Goal: Information Seeking & Learning: Find specific fact

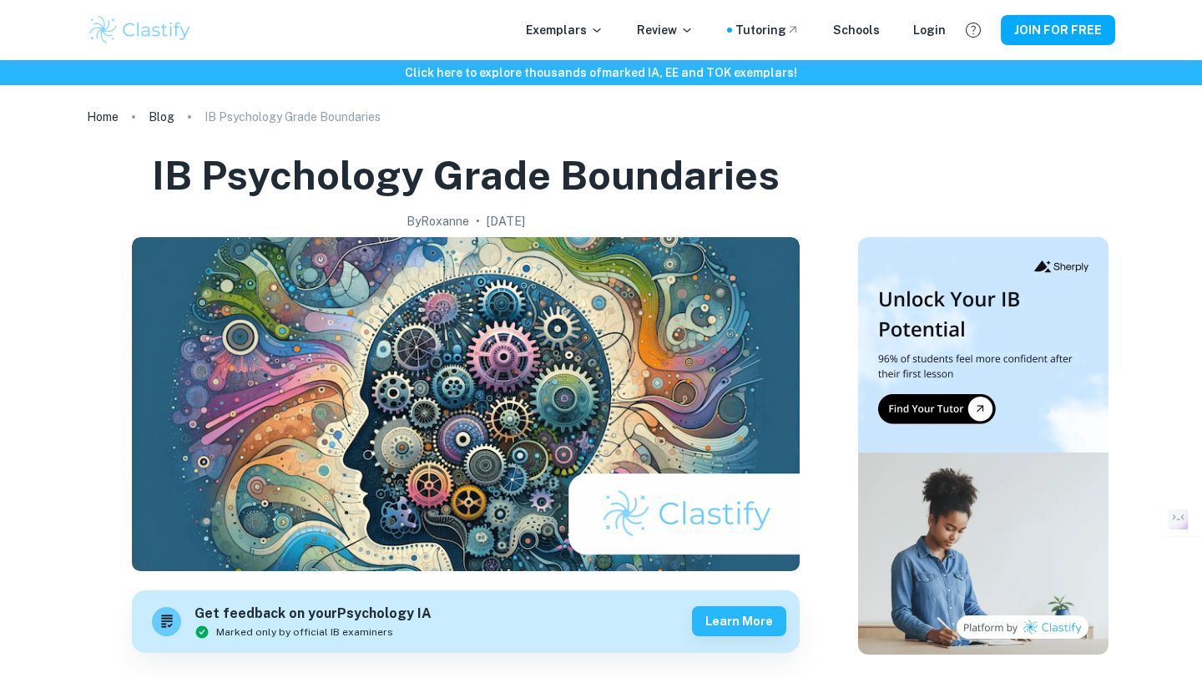
scroll to position [938, 0]
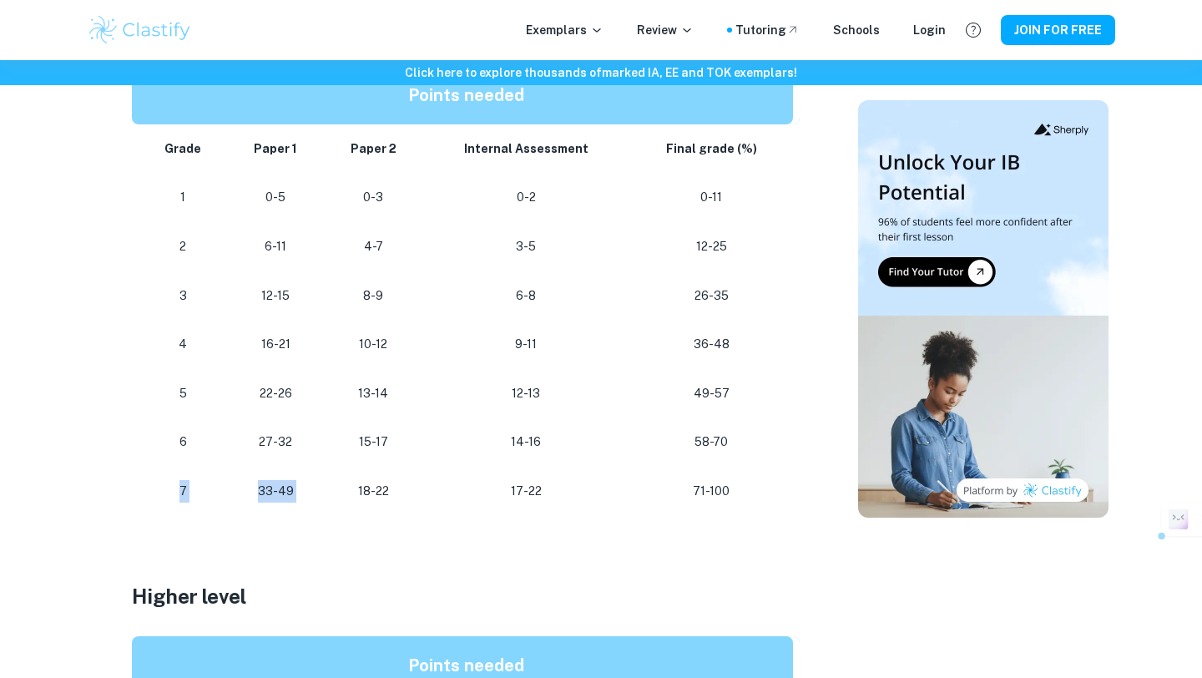
drag, startPoint x: 169, startPoint y: 491, endPoint x: 337, endPoint y: 491, distance: 168.7
click at [337, 491] on tr "7 33-49 18-22 17-22 71-100" at bounding box center [466, 491] width 668 height 49
click at [304, 491] on p "33-49" at bounding box center [275, 491] width 69 height 23
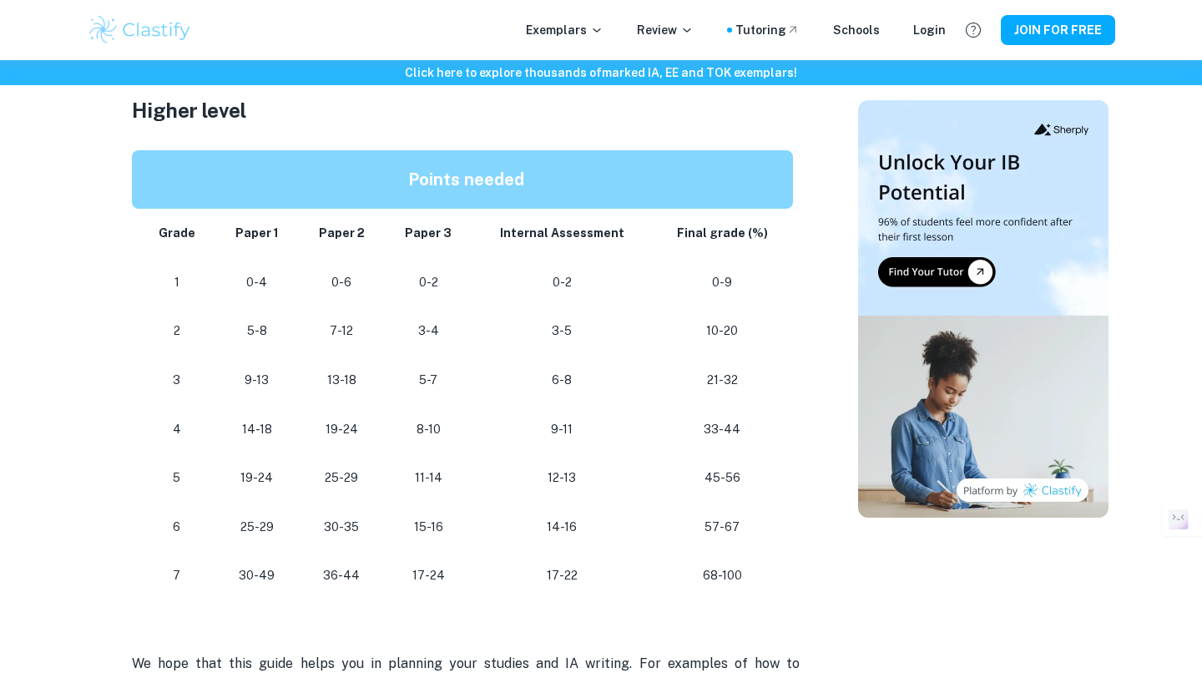
scroll to position [1400, 0]
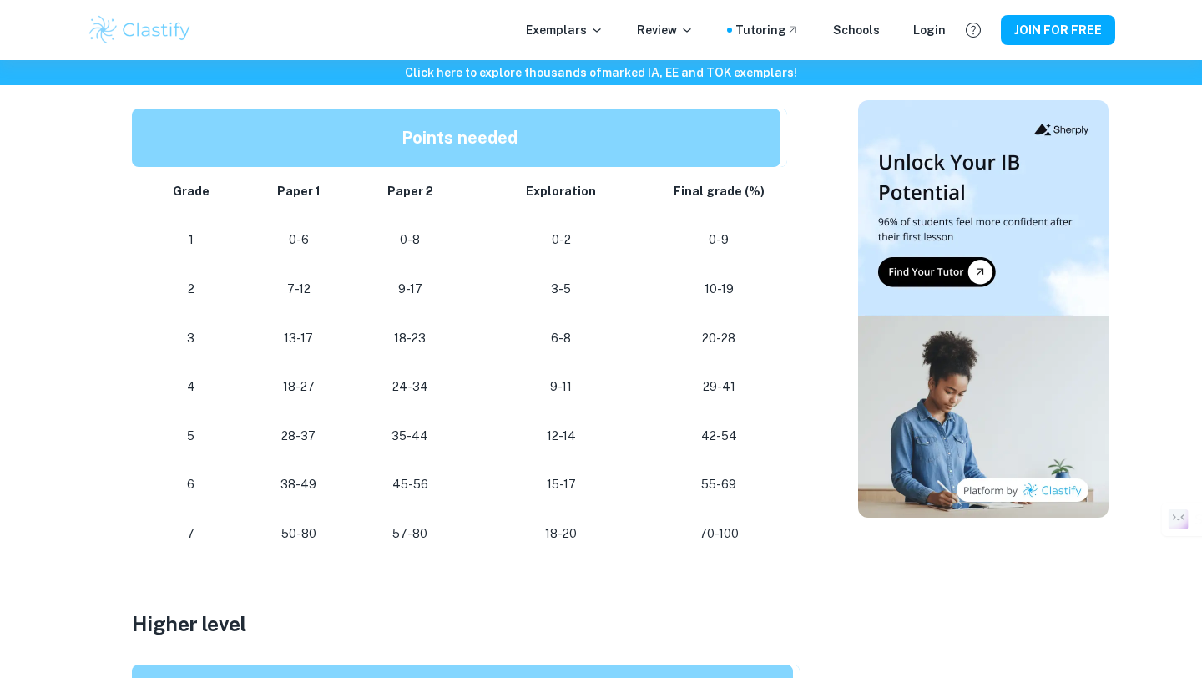
scroll to position [947, 0]
